Goal: Information Seeking & Learning: Learn about a topic

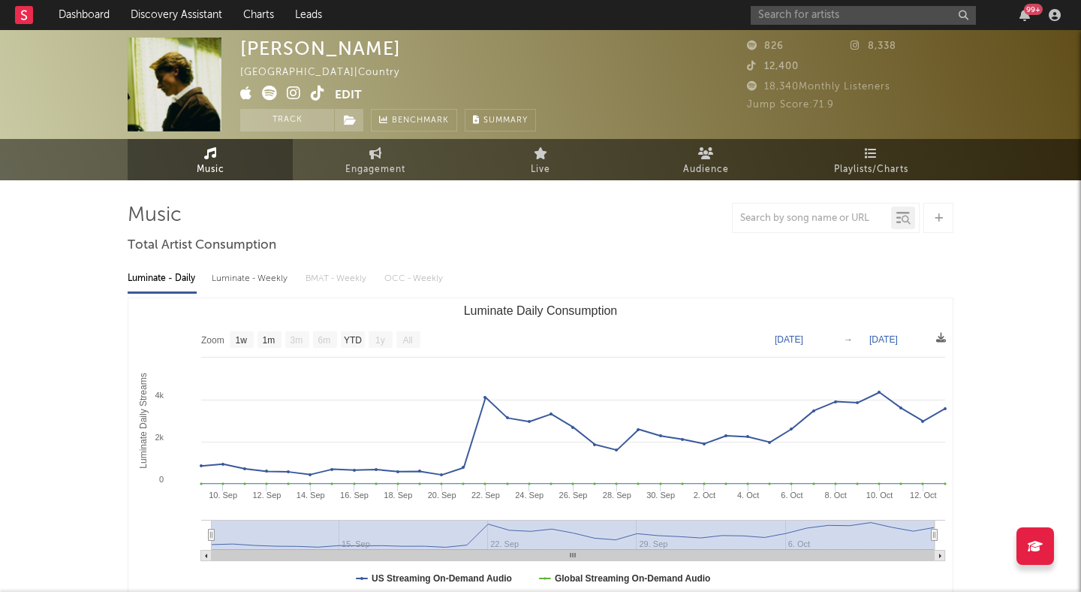
select select "1w"
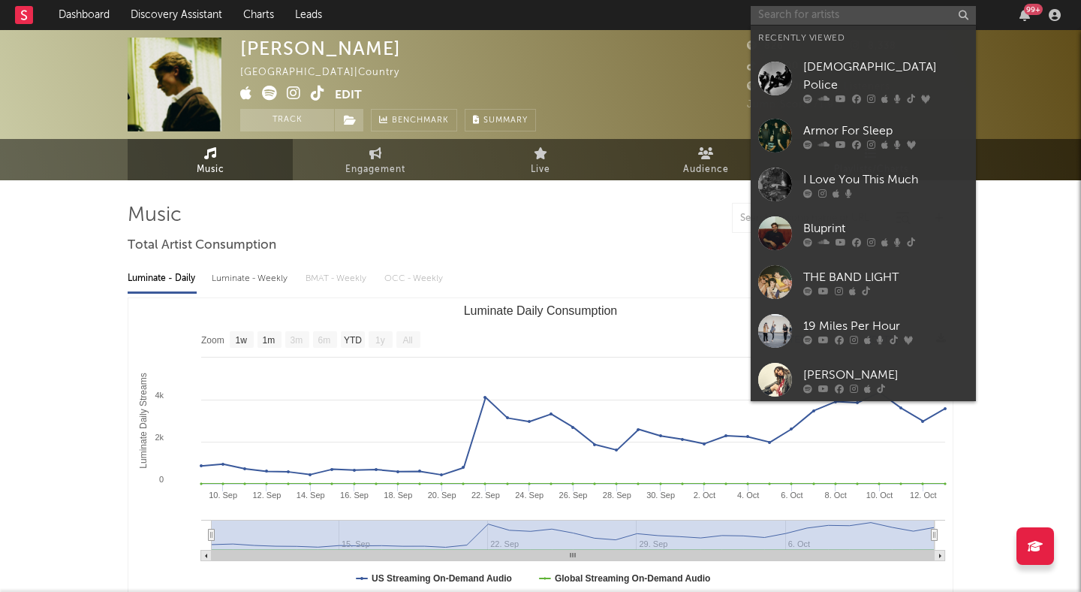
click at [846, 11] on input "text" at bounding box center [863, 15] width 225 height 19
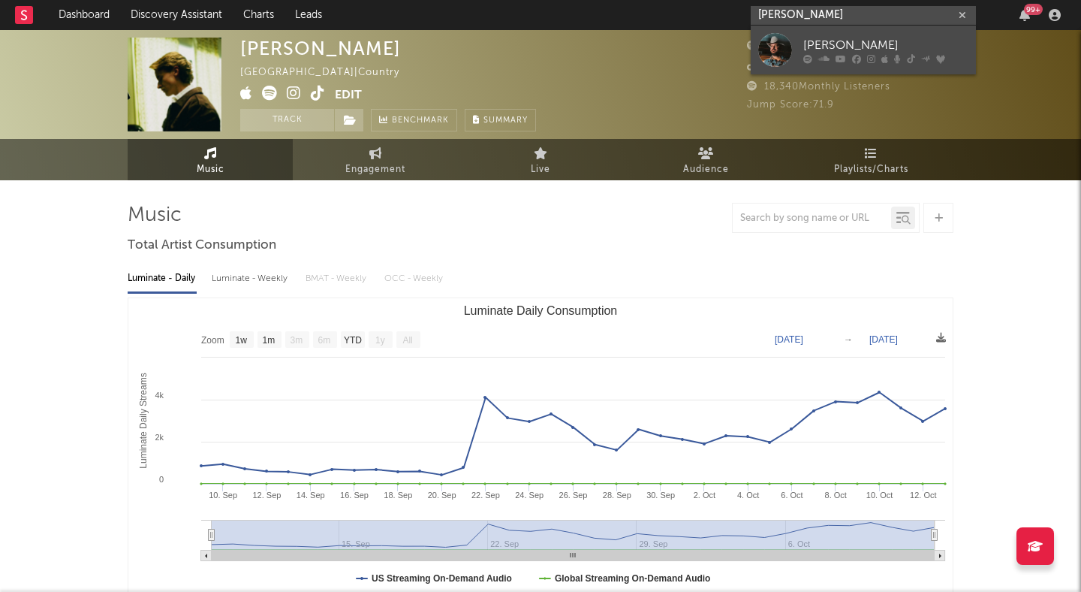
type input "wade bowen"
click at [859, 38] on div "Wade Bowen" at bounding box center [886, 45] width 165 height 18
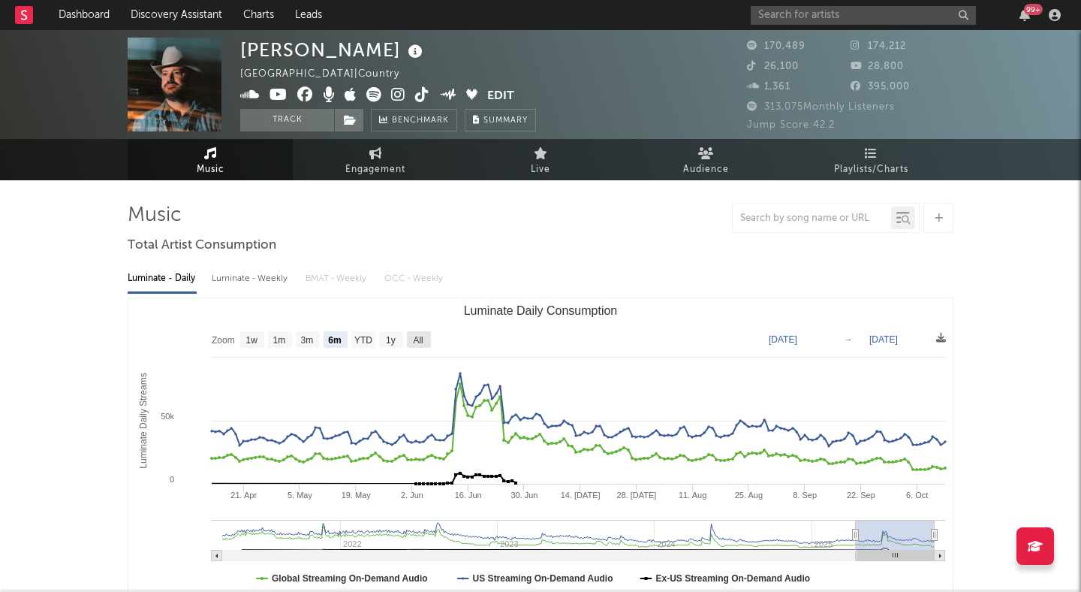
click at [425, 336] on rect "Luminate Daily Consumption" at bounding box center [419, 339] width 24 height 17
select select "All"
type input "2021-03-31"
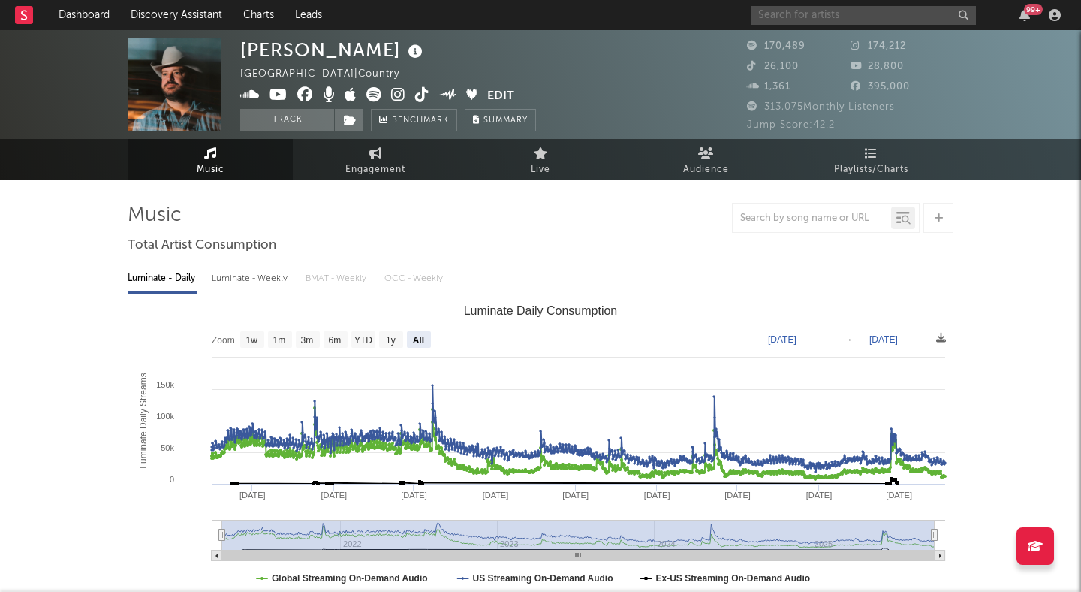
click at [854, 7] on input "text" at bounding box center [863, 15] width 225 height 19
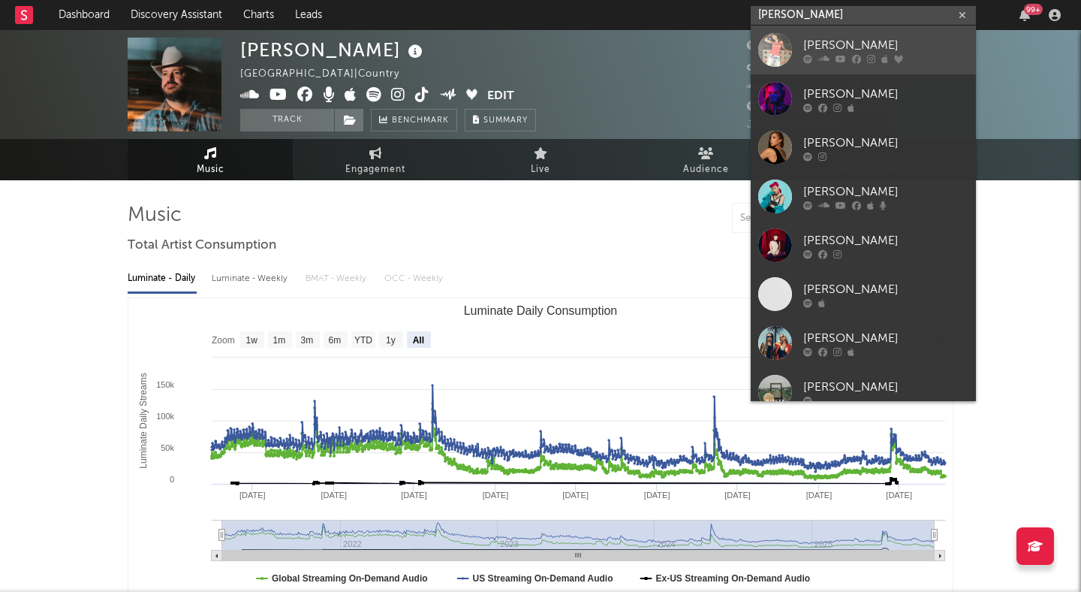
type input "effie"
click at [883, 41] on div "Effie" at bounding box center [886, 45] width 165 height 18
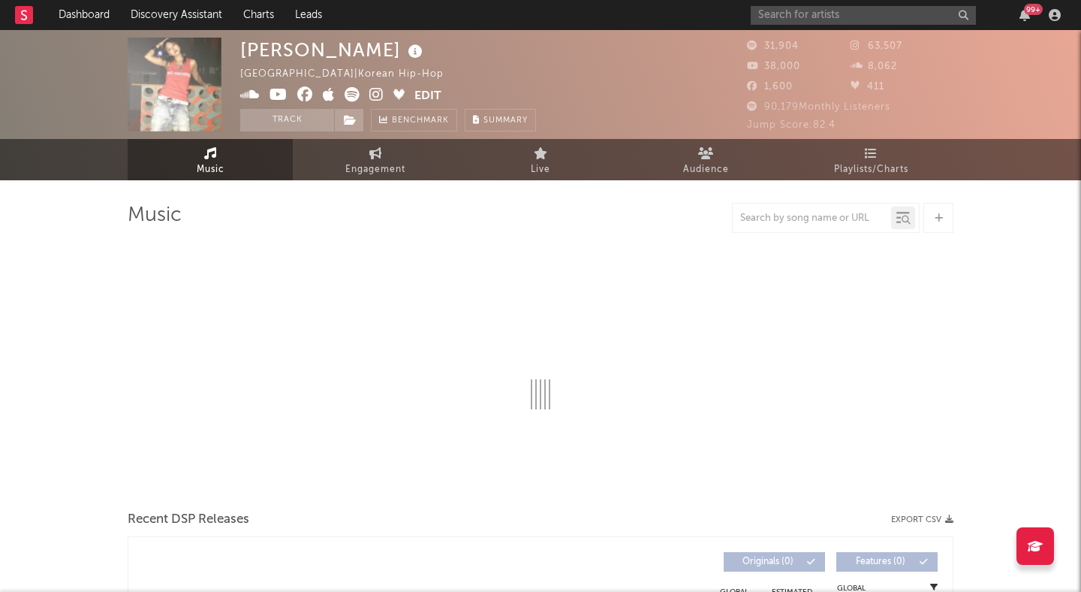
select select "6m"
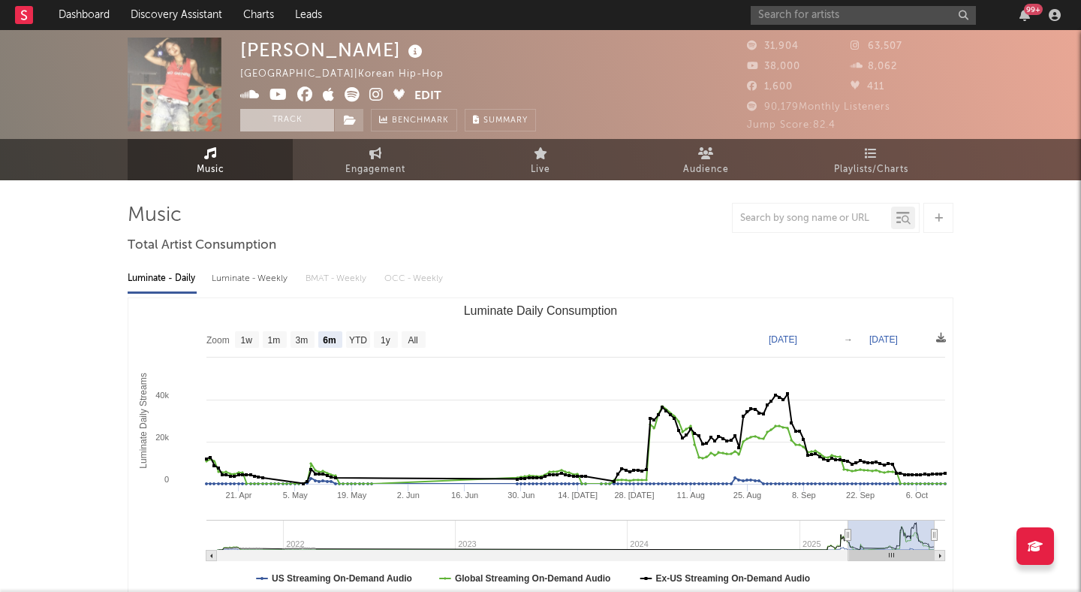
click at [296, 120] on button "Track" at bounding box center [287, 120] width 94 height 23
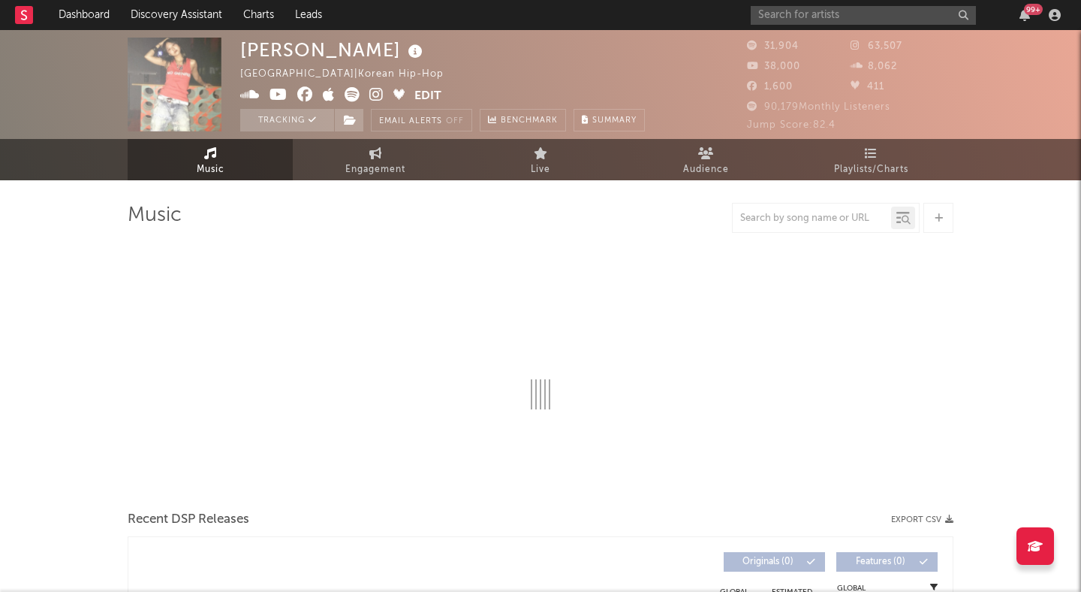
select select "6m"
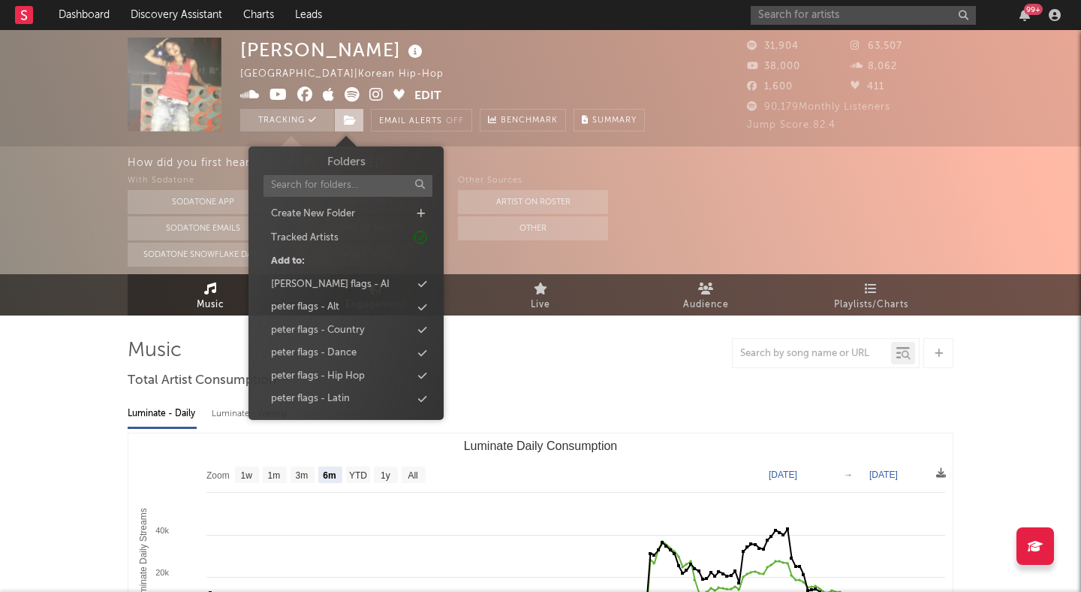
click at [354, 119] on icon at bounding box center [350, 120] width 13 height 11
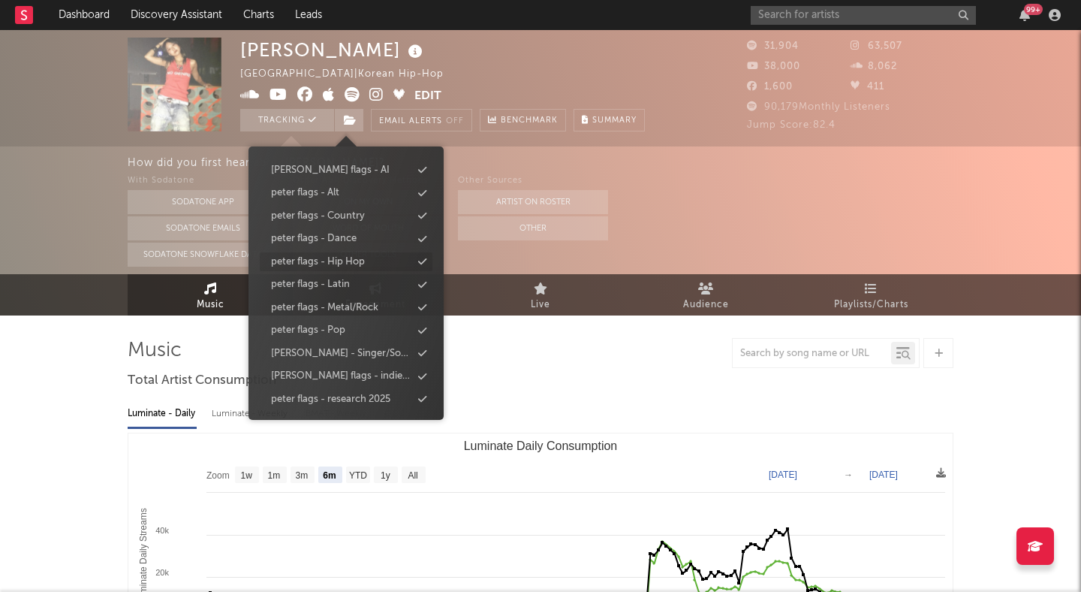
click at [365, 258] on div "peter flags - Hip Hop" at bounding box center [318, 262] width 94 height 15
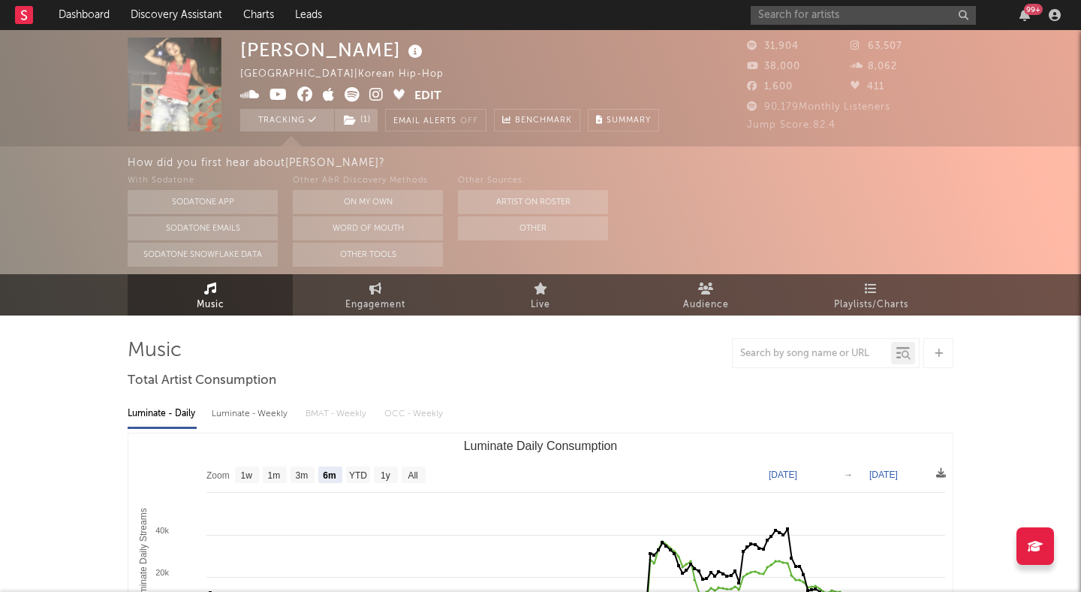
click at [53, 167] on div "How did you first hear about Effie ? With Sodatone Sodatone App Sodatone Emails…" at bounding box center [540, 210] width 1081 height 128
click at [161, 23] on link "Discovery Assistant" at bounding box center [176, 15] width 113 height 30
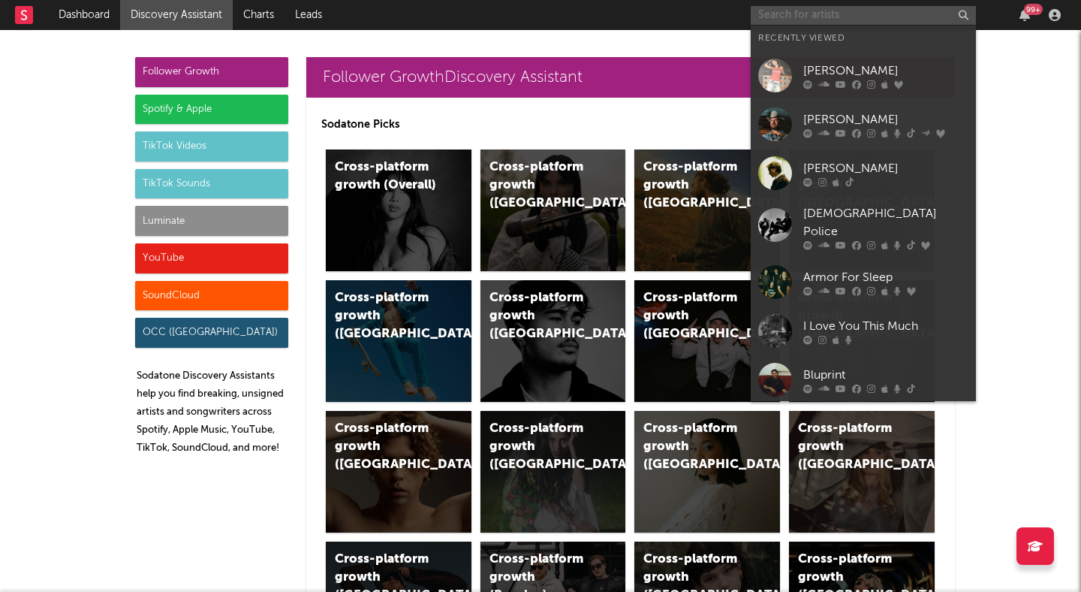
click at [854, 16] on input "text" at bounding box center [863, 15] width 225 height 19
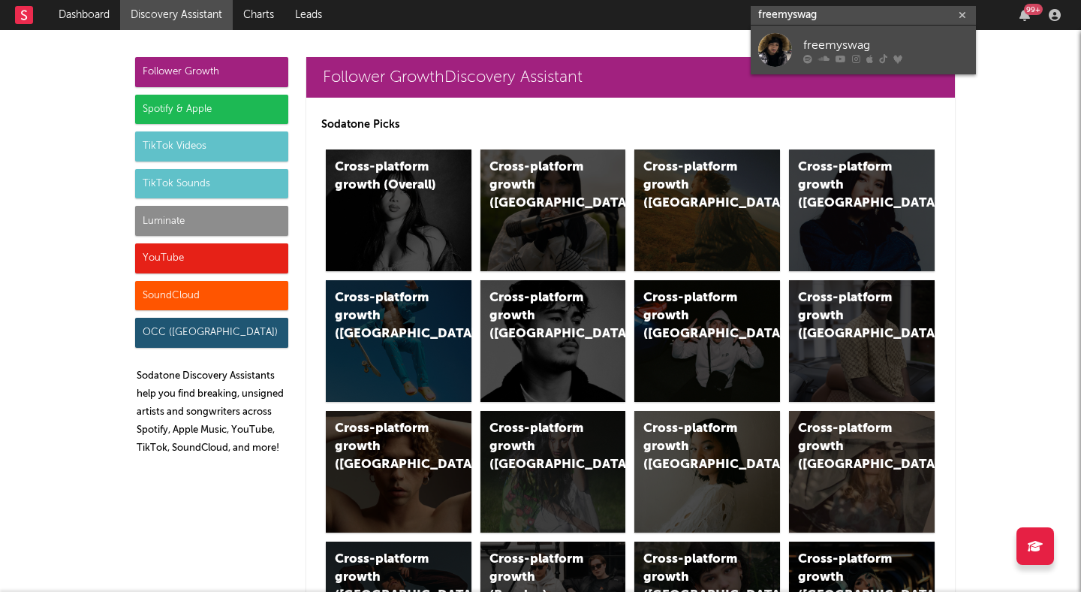
type input "freemyswag"
click at [900, 64] on link "freemyswag" at bounding box center [863, 50] width 225 height 49
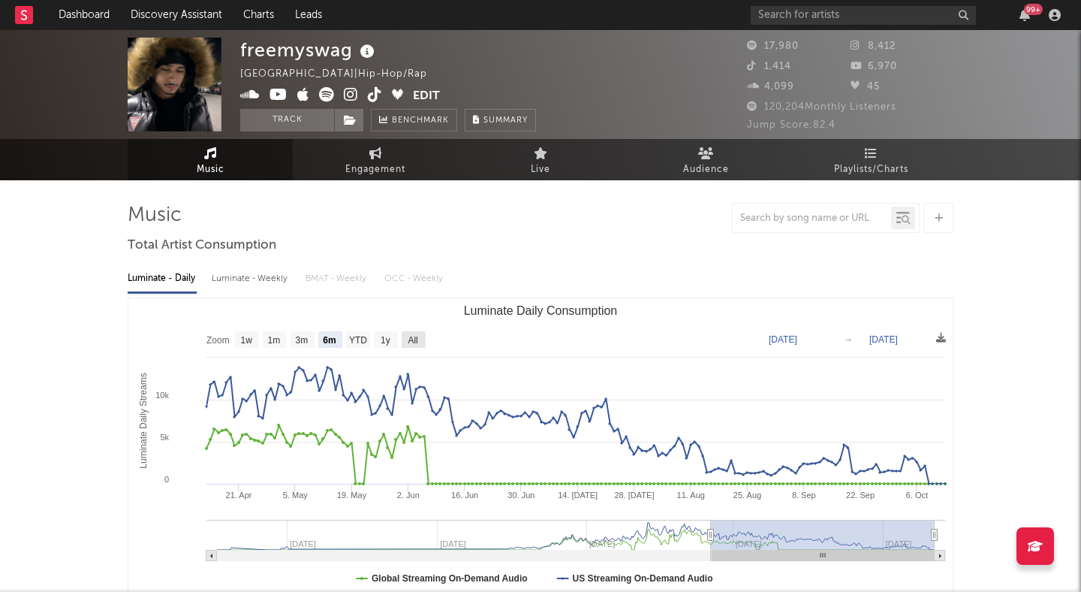
click at [415, 339] on text "All" at bounding box center [413, 340] width 10 height 11
select select "All"
type input "2024-03-04"
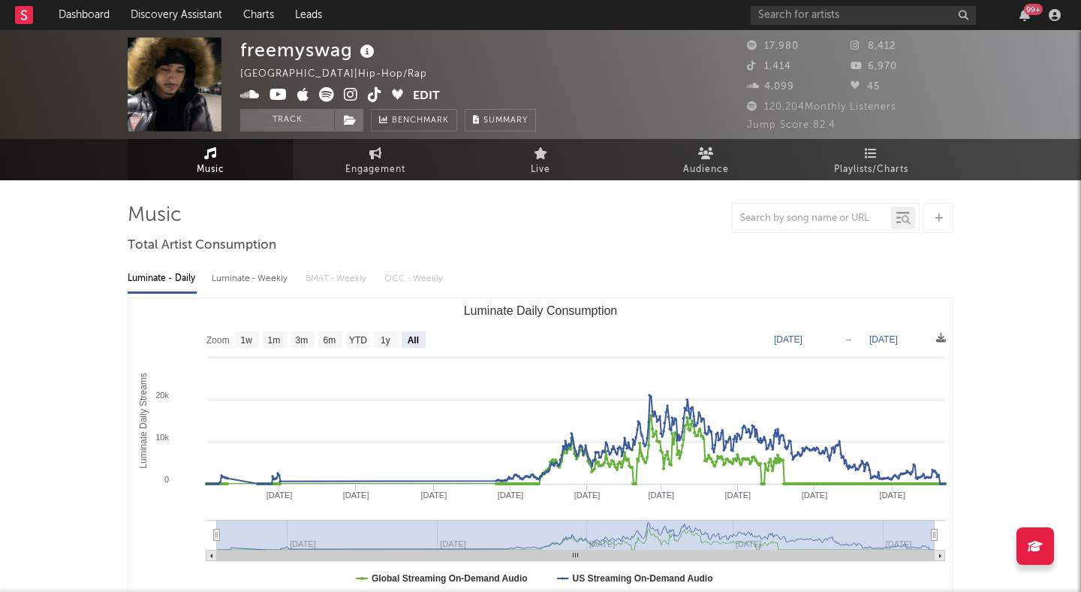
click at [324, 97] on icon at bounding box center [326, 94] width 15 height 15
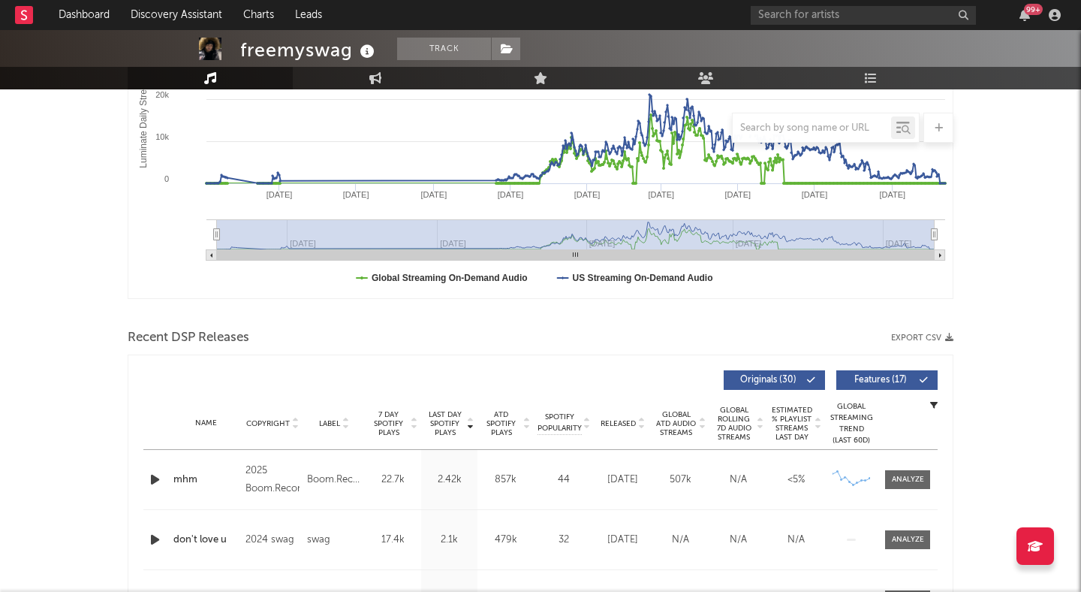
scroll to position [303, 0]
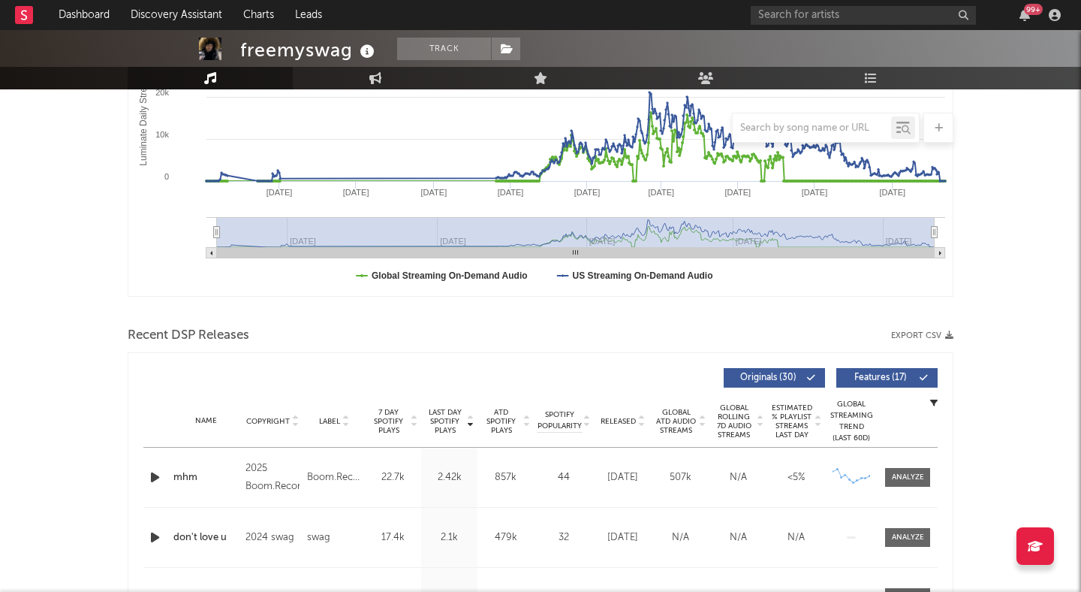
click at [873, 367] on div "Last Day Spotify Plays Copyright Label 7 Day Spotify Plays Last Day Spotify Pla…" at bounding box center [540, 377] width 795 height 35
click at [873, 371] on button "Features ( 17 )" at bounding box center [887, 378] width 101 height 20
click at [638, 421] on div at bounding box center [640, 420] width 9 height 11
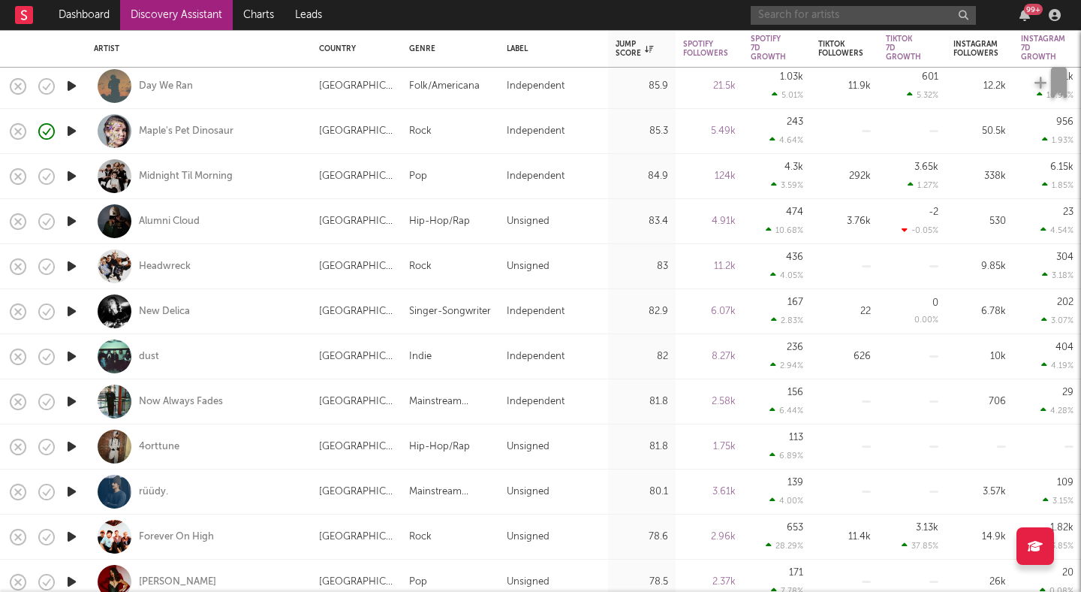
click at [840, 14] on input "text" at bounding box center [863, 15] width 225 height 19
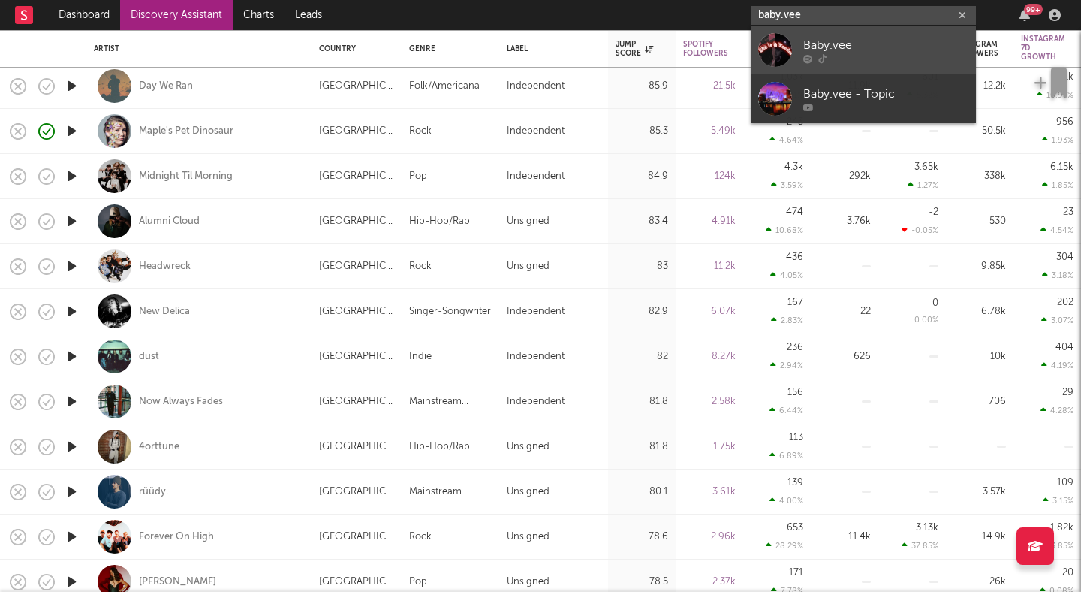
type input "baby.vee"
click at [847, 45] on div "Baby.vee" at bounding box center [886, 45] width 165 height 18
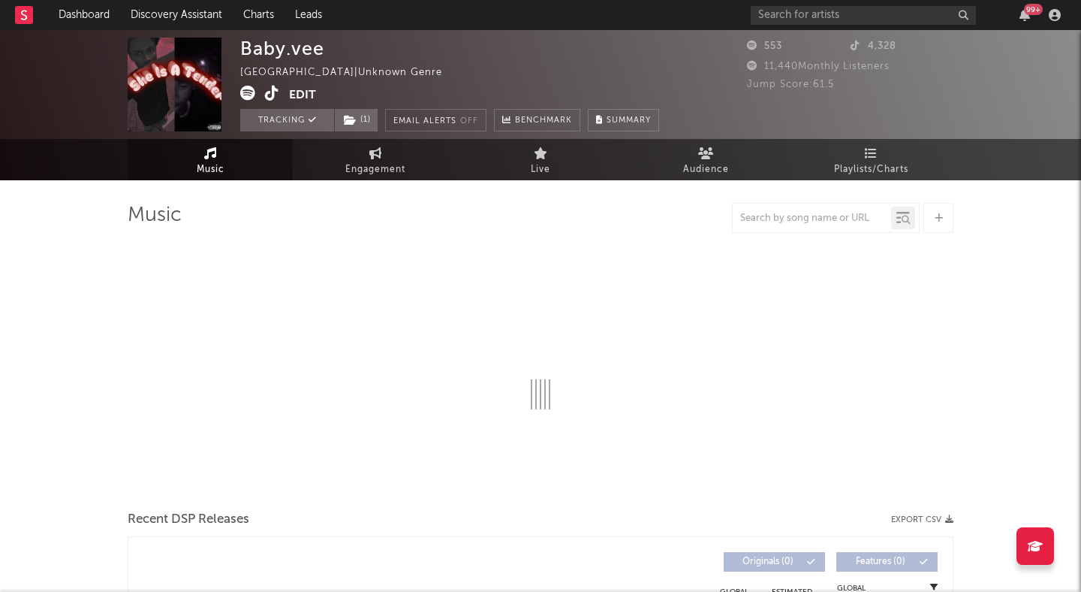
select select "1w"
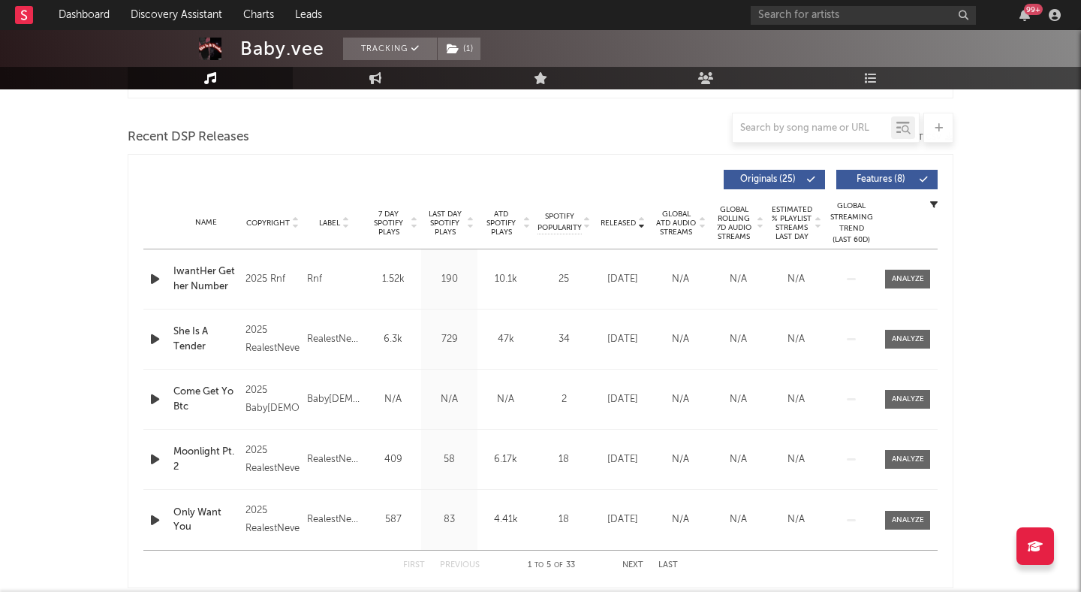
scroll to position [818, 0]
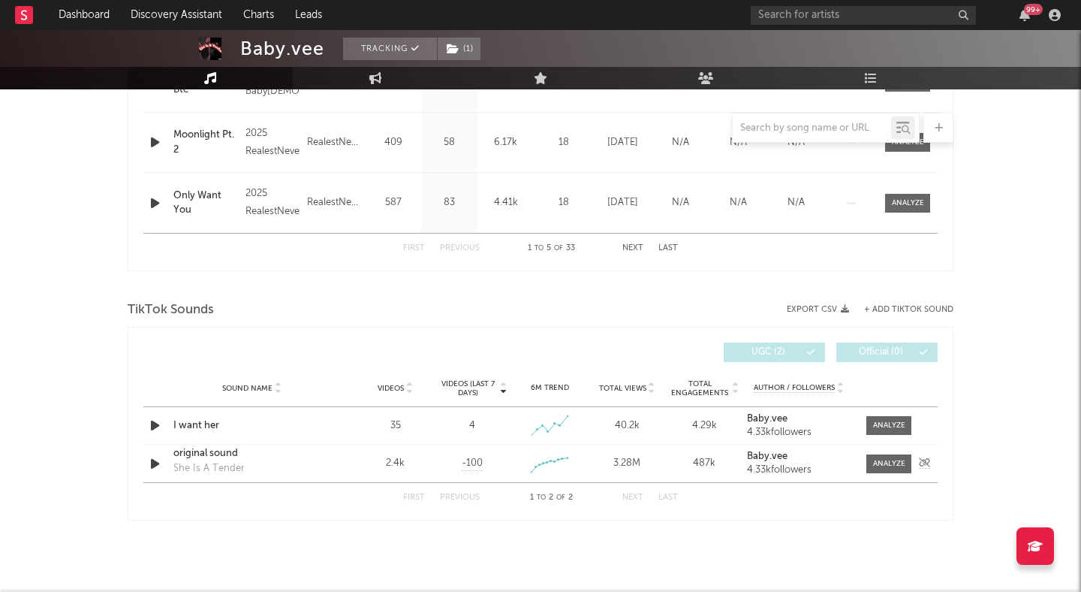
click at [188, 454] on div "original sound" at bounding box center [251, 453] width 157 height 15
